Goal: Check status: Check status

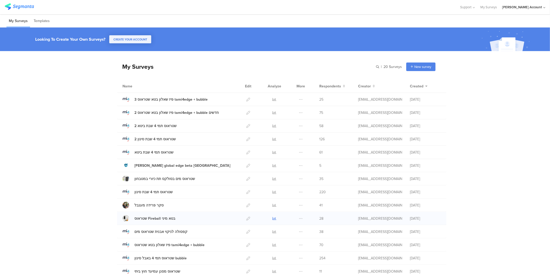
click at [273, 219] on icon at bounding box center [275, 218] width 4 height 4
